Goal: Communication & Community: Answer question/provide support

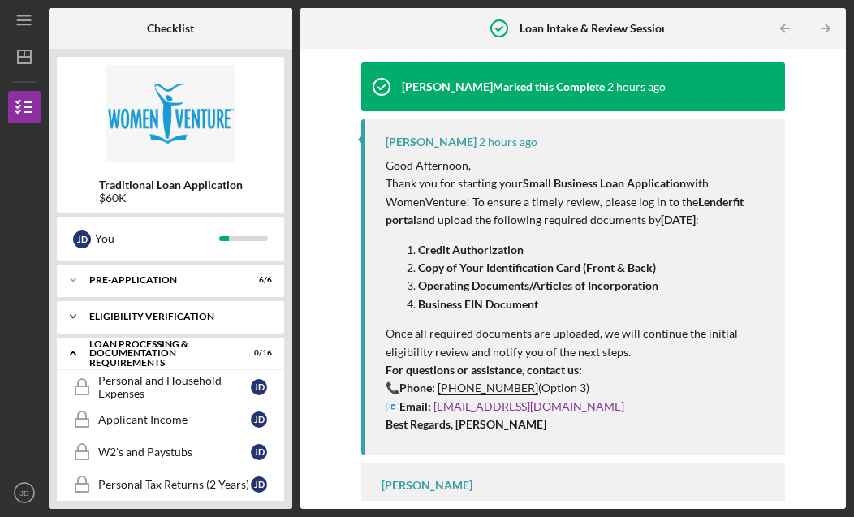
click at [94, 313] on div "Eligibility Verification" at bounding box center [176, 317] width 175 height 10
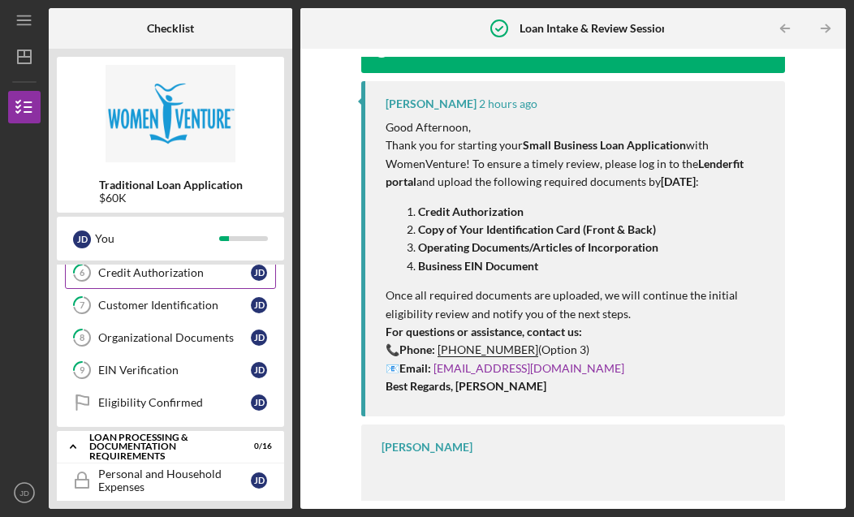
scroll to position [79, 0]
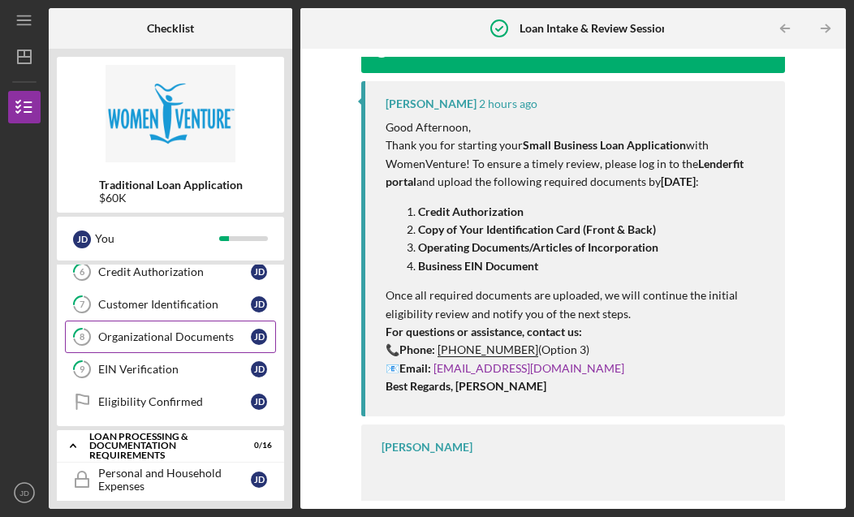
click at [157, 343] on div "Organizational Documents" at bounding box center [174, 336] width 153 height 13
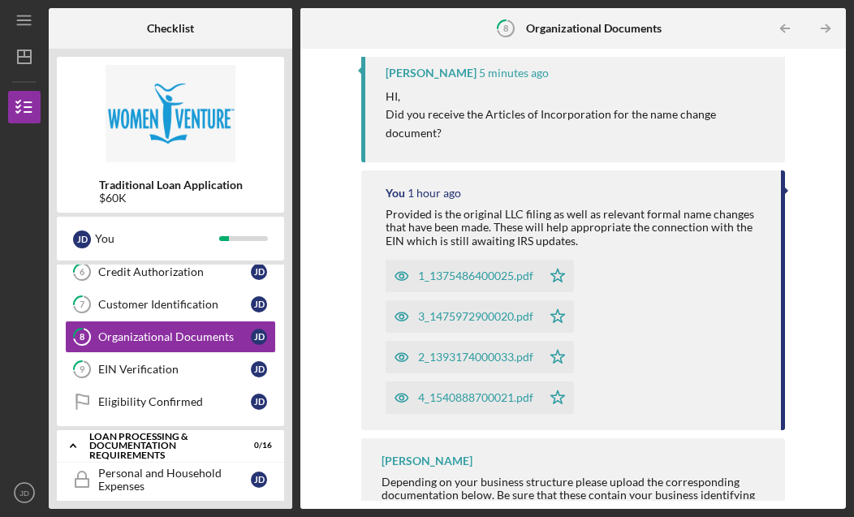
scroll to position [196, 0]
click at [693, 99] on p "HI," at bounding box center [577, 97] width 383 height 18
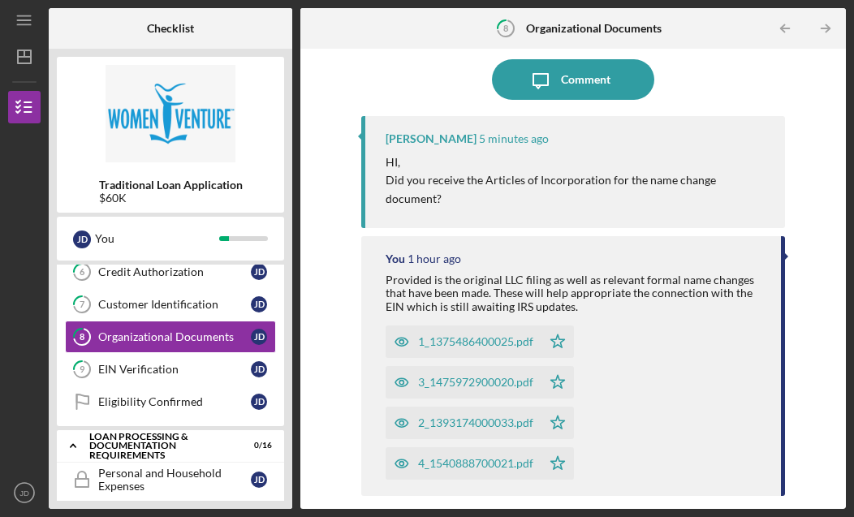
scroll to position [109, 0]
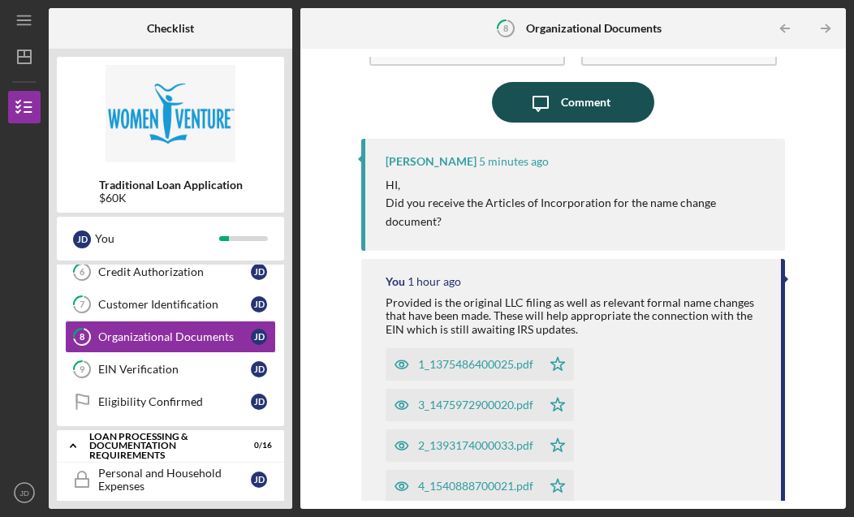
click at [602, 102] on div "Comment" at bounding box center [586, 102] width 50 height 41
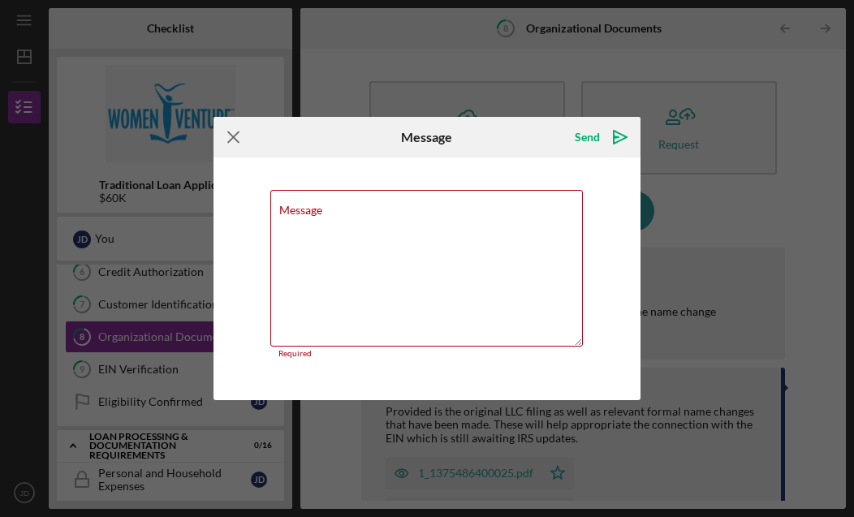
click at [236, 142] on icon "Icon/Menu Close" at bounding box center [234, 137] width 41 height 41
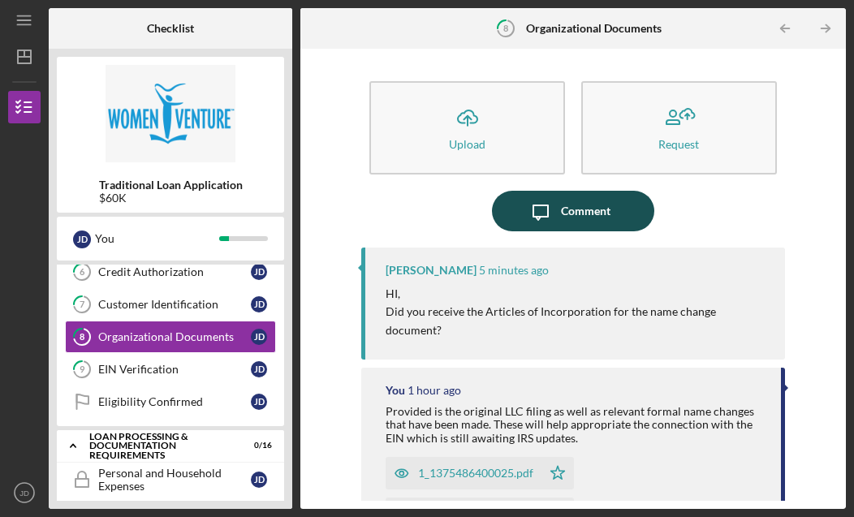
click at [596, 214] on div "Comment" at bounding box center [586, 211] width 50 height 41
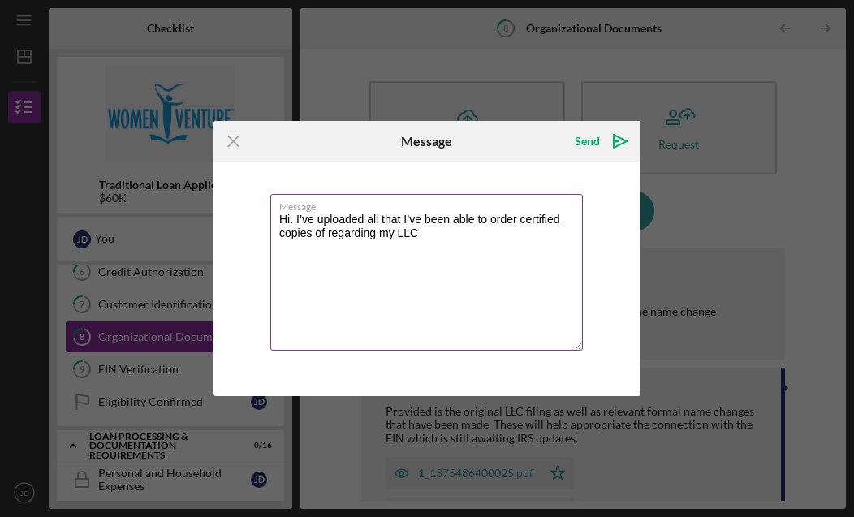
click at [315, 234] on textarea "Hi. I’ve uploaded all that I’ve been able to order certified copies of regardin…" at bounding box center [426, 272] width 313 height 157
click at [455, 231] on textarea "Hi. I’ve uploaded all that I’ve been able to order certified copies of regardin…" at bounding box center [426, 272] width 313 height 157
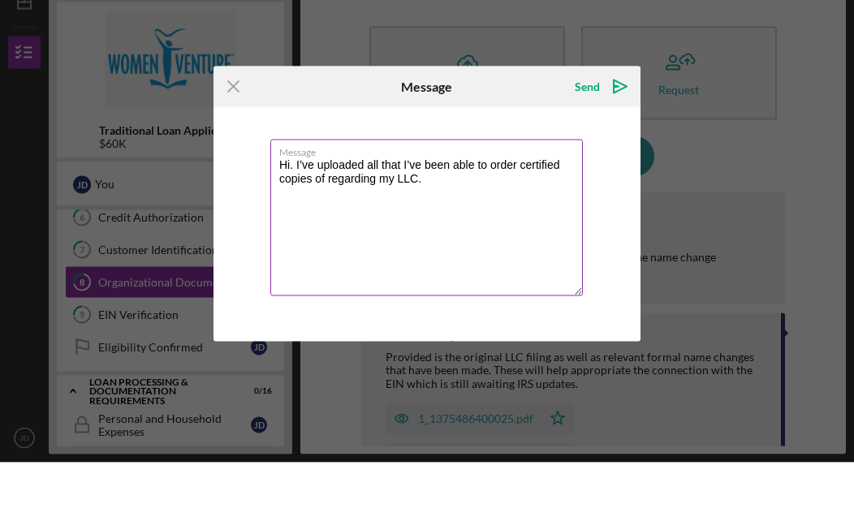
drag, startPoint x: 378, startPoint y: 160, endPoint x: 425, endPoint y: 160, distance: 47.9
click at [378, 194] on textarea "Hi. I’ve uploaded all that I’ve been able to order certified copies of regardin…" at bounding box center [426, 272] width 313 height 157
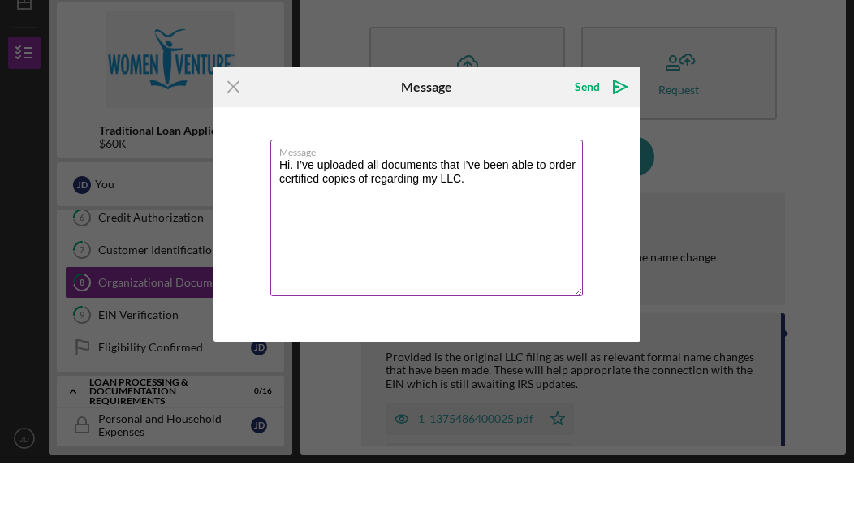
click at [537, 194] on textarea "Hi. I’ve uploaded all documents that I’ve been able to order certified copies o…" at bounding box center [426, 272] width 313 height 157
type textarea "Hi. I’ve uploaded all documents that I’ve been able to order certified copies o…"
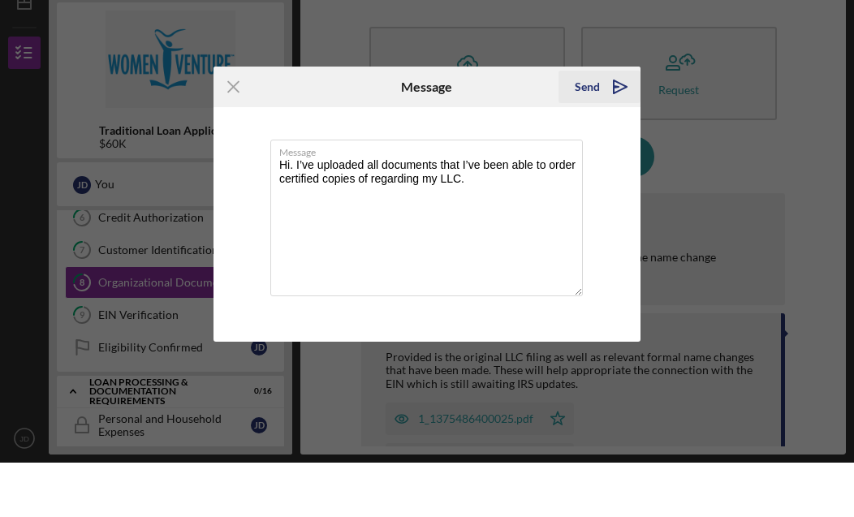
click at [612, 121] on icon "Icon/icon-invite-send" at bounding box center [620, 141] width 41 height 41
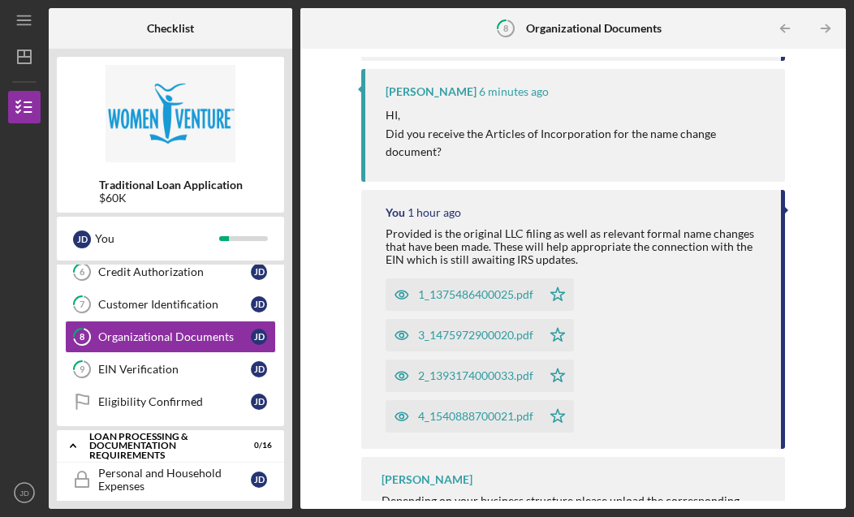
scroll to position [287, 0]
